Goal: Task Accomplishment & Management: Use online tool/utility

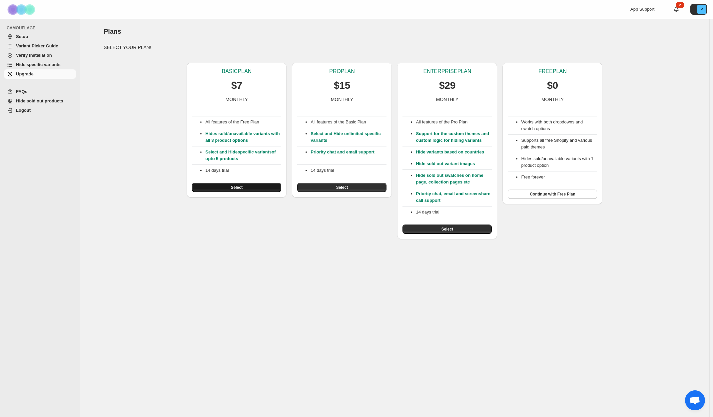
click at [219, 187] on button "Select" at bounding box center [236, 187] width 89 height 9
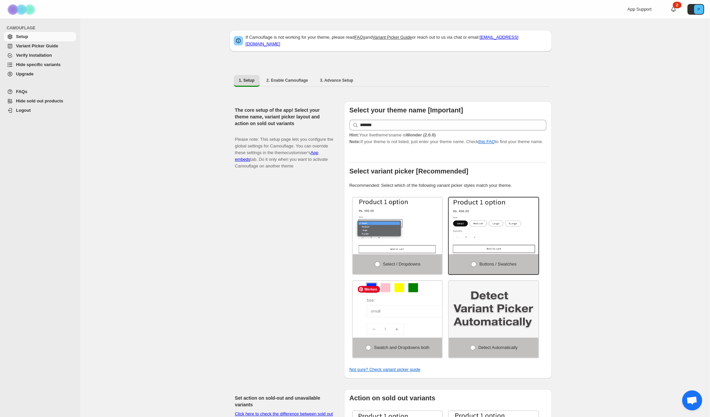
click at [377, 334] on img at bounding box center [417, 313] width 134 height 85
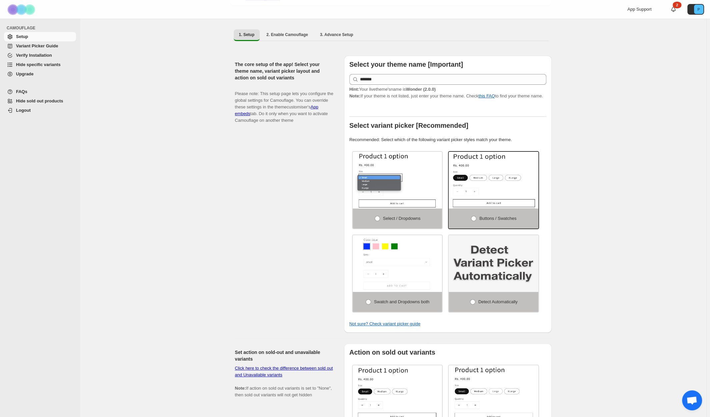
scroll to position [46, 0]
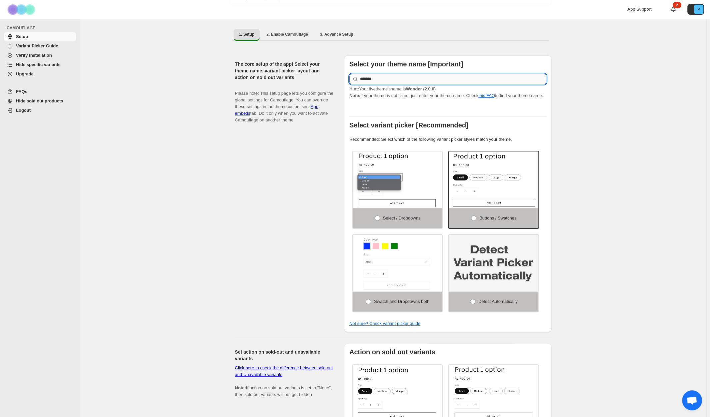
click at [382, 74] on input "*******" at bounding box center [453, 79] width 186 height 11
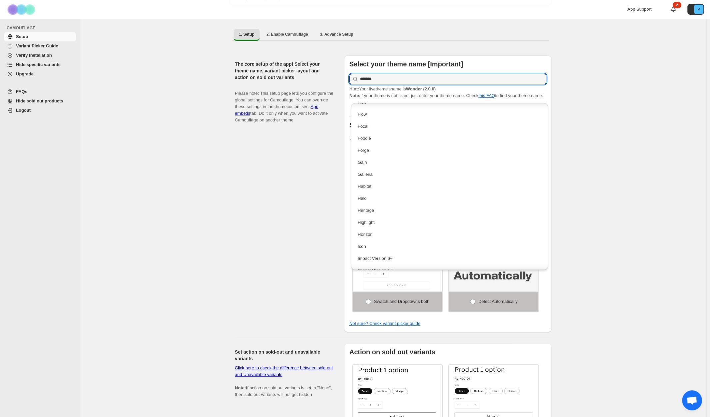
scroll to position [524, 0]
drag, startPoint x: 394, startPoint y: 75, endPoint x: 336, endPoint y: 75, distance: 57.6
click at [336, 75] on div "The core setup of the app! Select your theme name, variant picker layout and ac…" at bounding box center [391, 191] width 322 height 282
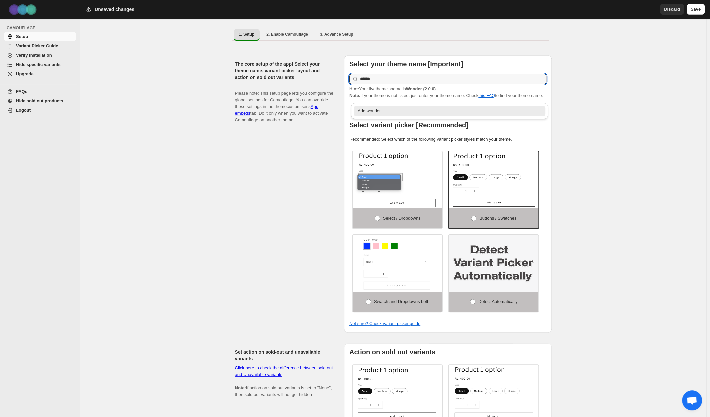
click at [374, 112] on div "Add wonder" at bounding box center [450, 111] width 184 height 7
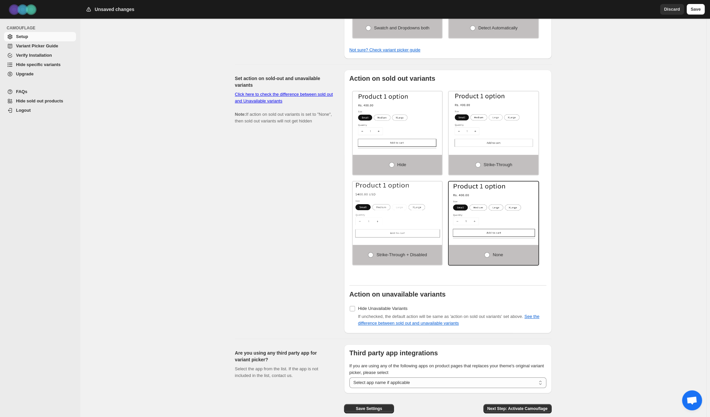
scroll to position [350, 0]
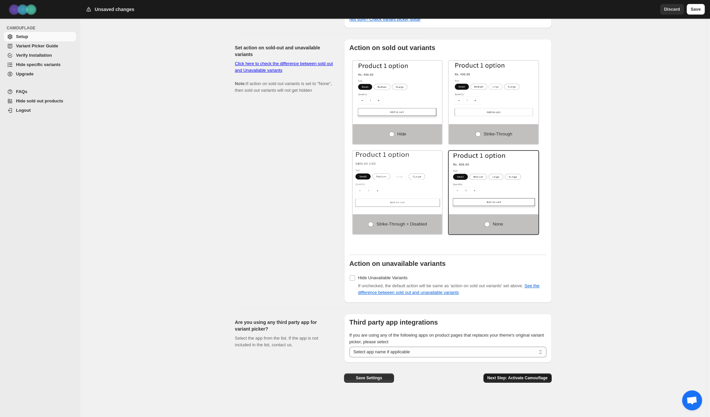
type input "******"
click at [539, 380] on span "Next Step: Activate Camouflage" at bounding box center [517, 377] width 60 height 5
select select "**********"
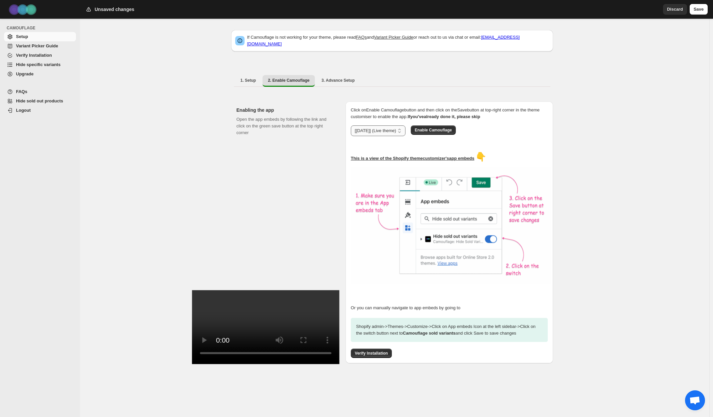
click at [406, 129] on select "**********" at bounding box center [378, 130] width 55 height 11
click at [406, 128] on select "**********" at bounding box center [378, 130] width 55 height 11
click at [440, 129] on button "Enable Camouflage" at bounding box center [433, 129] width 45 height 9
click at [41, 46] on span "Variant Picker Guide" at bounding box center [37, 45] width 42 height 5
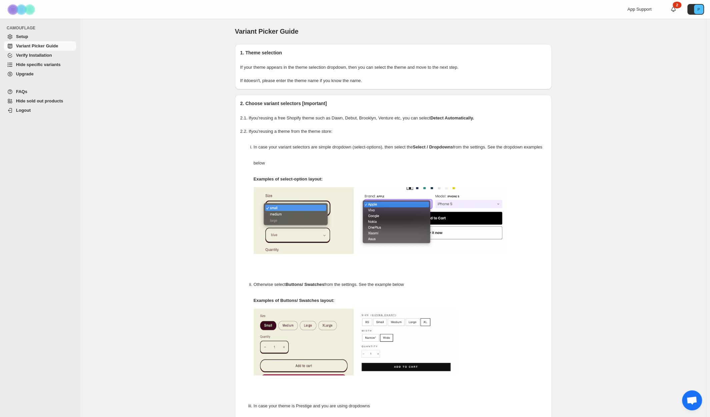
click at [43, 54] on span "Verify Installation" at bounding box center [34, 55] width 36 height 5
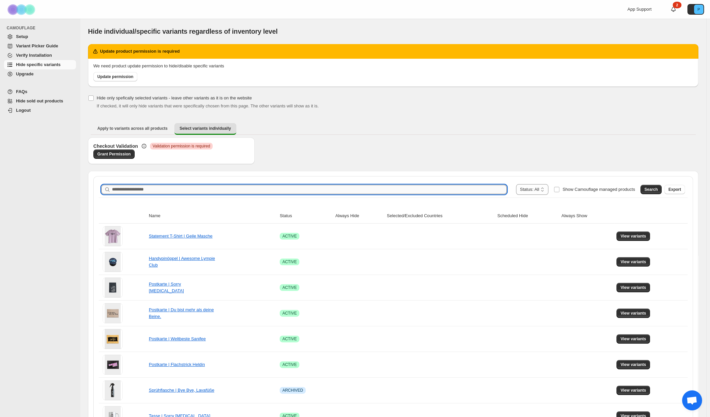
click at [185, 190] on input "Search product name" at bounding box center [309, 189] width 395 height 9
type input "*****"
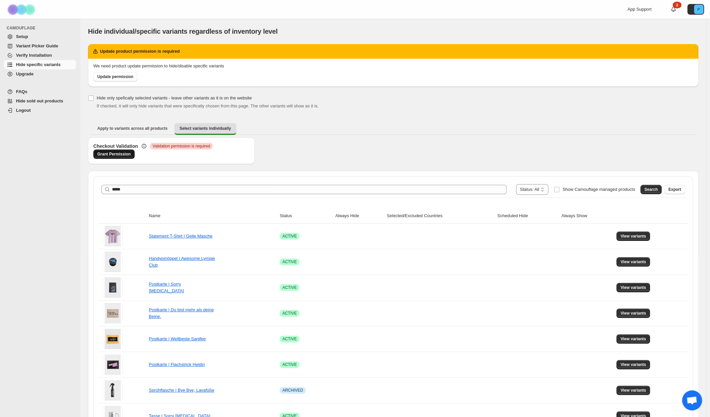
click at [110, 154] on span "Grant Permission" at bounding box center [113, 153] width 33 height 5
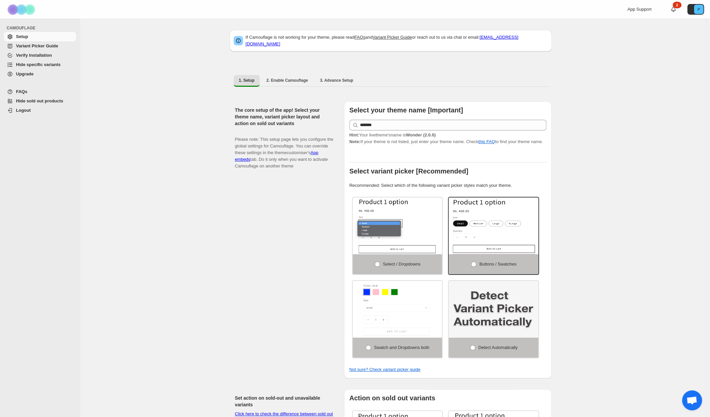
click at [42, 64] on span "Hide specific variants" at bounding box center [38, 64] width 45 height 5
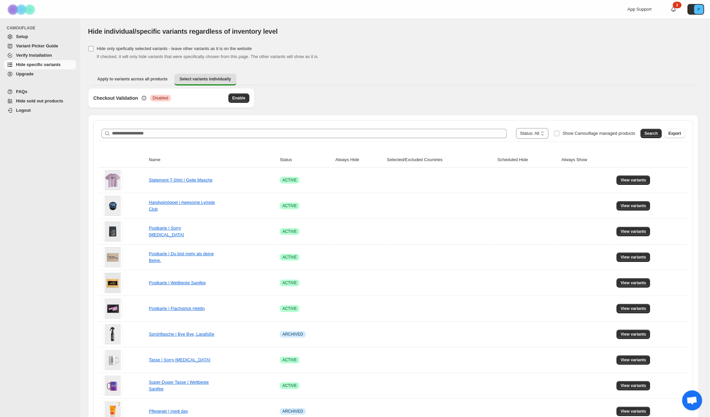
click at [94, 48] on span at bounding box center [91, 49] width 6 height 6
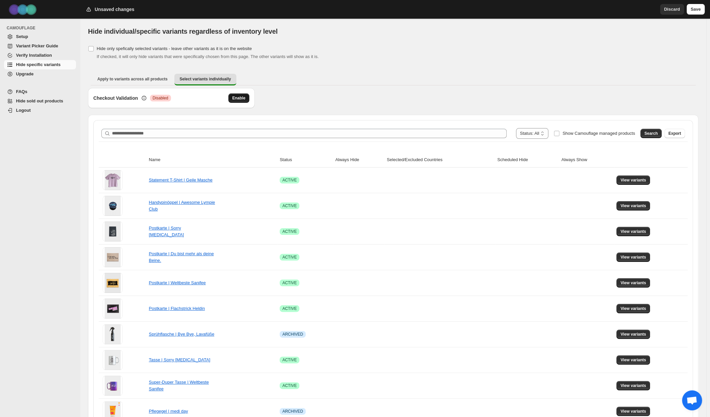
click at [238, 97] on span "Enable" at bounding box center [238, 97] width 13 height 5
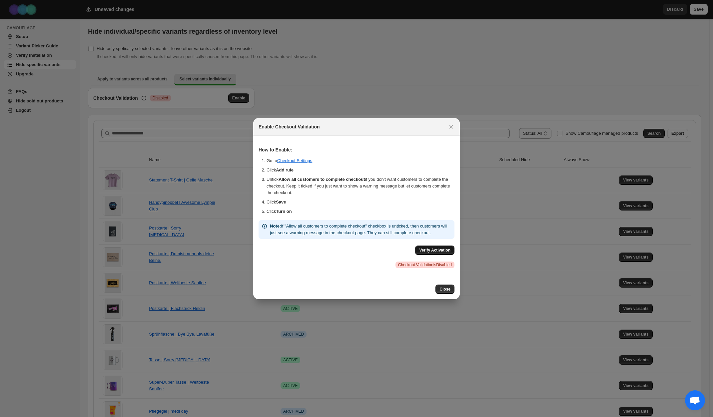
click at [440, 252] on span "Verify Activation" at bounding box center [434, 249] width 31 height 5
click at [444, 292] on span "Close" at bounding box center [445, 288] width 11 height 5
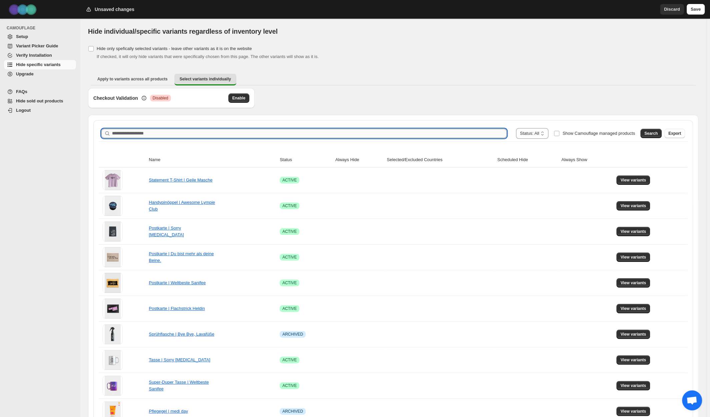
click at [319, 134] on input "Search product name" at bounding box center [309, 133] width 395 height 9
type input "*****"
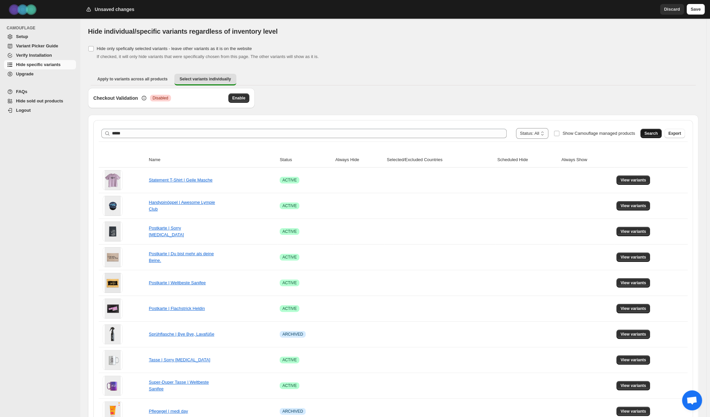
click at [650, 132] on span "Search" at bounding box center [650, 133] width 13 height 5
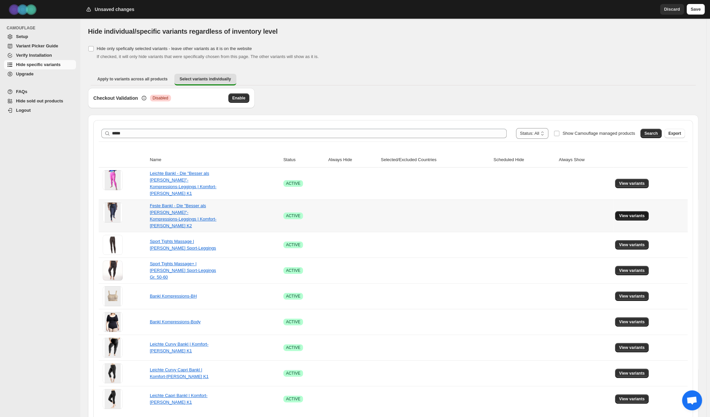
click at [635, 211] on button "View variants" at bounding box center [632, 215] width 34 height 9
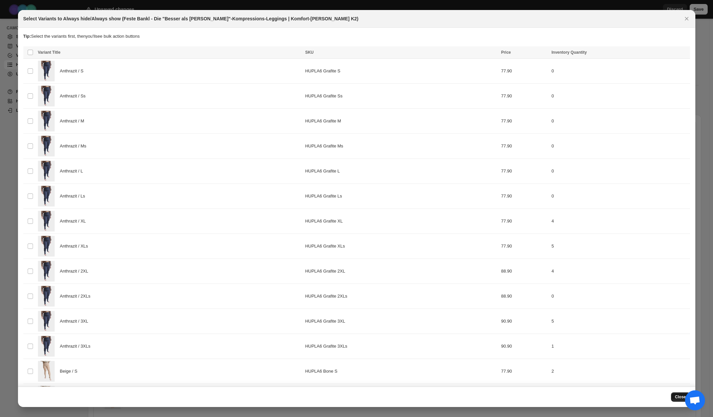
click at [675, 396] on span "Close" at bounding box center [680, 396] width 11 height 5
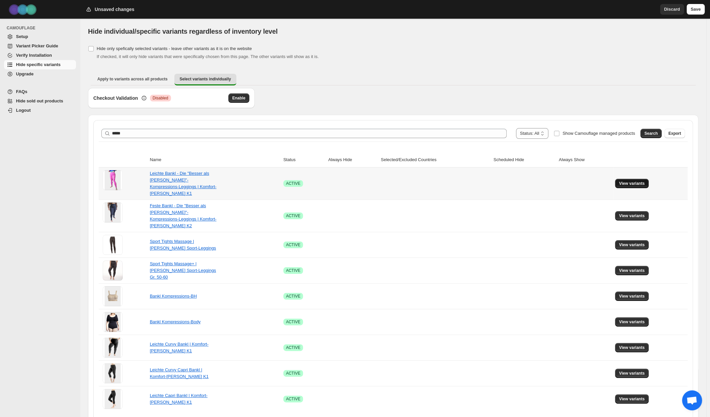
click at [644, 181] on span "View variants" at bounding box center [632, 183] width 26 height 5
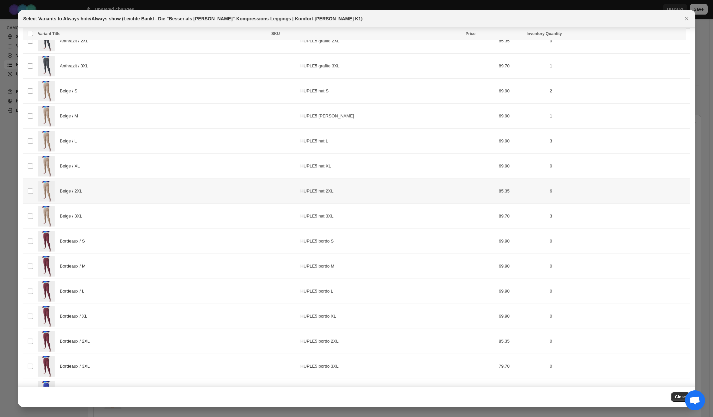
scroll to position [251, 0]
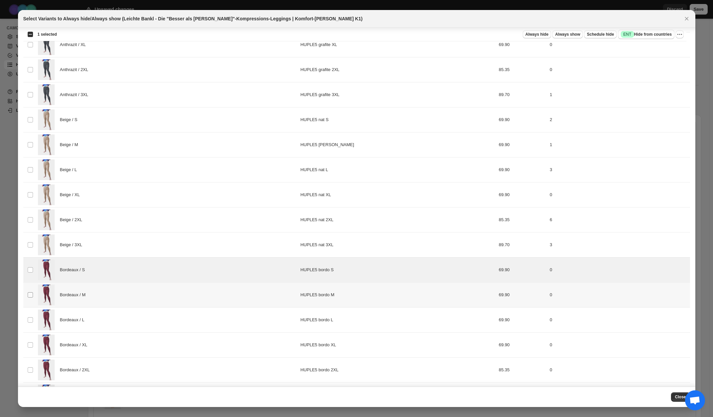
click at [28, 294] on span ":r31:" at bounding box center [30, 295] width 6 height 6
click at [30, 319] on td "Select product variant" at bounding box center [29, 319] width 13 height 25
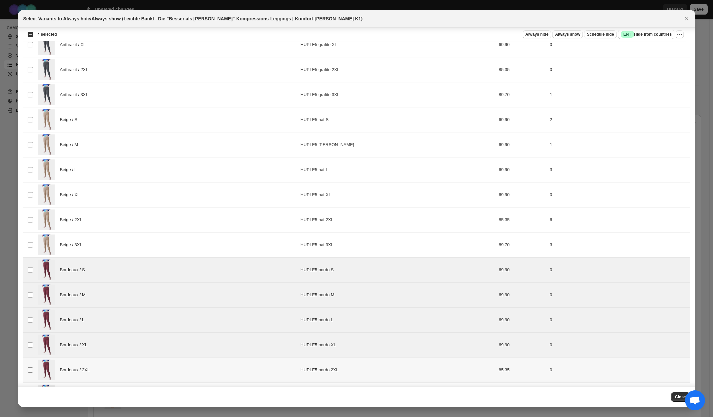
click at [33, 367] on span ":r31:" at bounding box center [30, 370] width 6 height 6
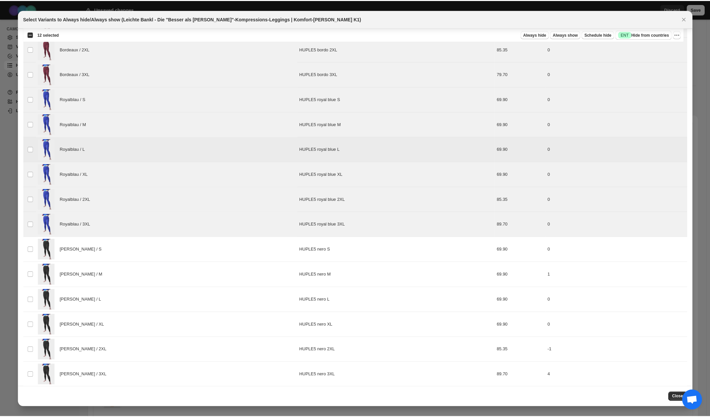
scroll to position [571, 0]
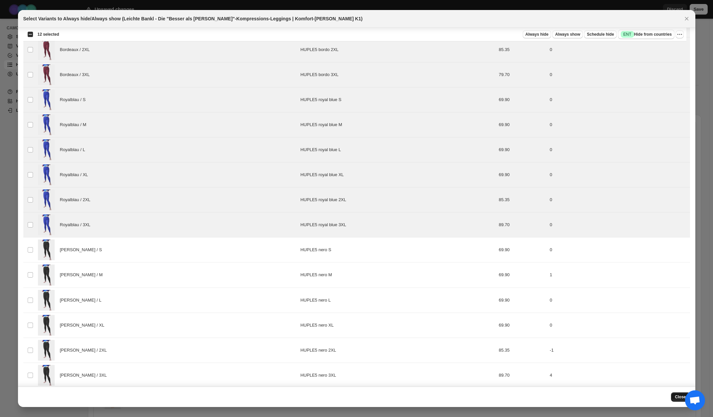
click at [677, 397] on span "Close" at bounding box center [680, 396] width 11 height 5
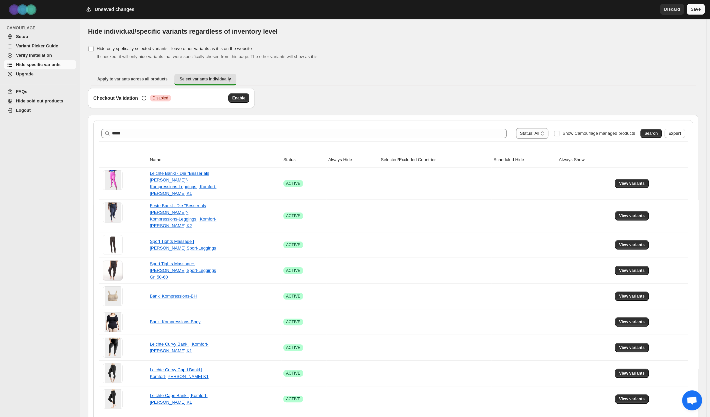
click at [697, 11] on span "Save" at bounding box center [695, 9] width 10 height 7
